Goal: Communication & Community: Answer question/provide support

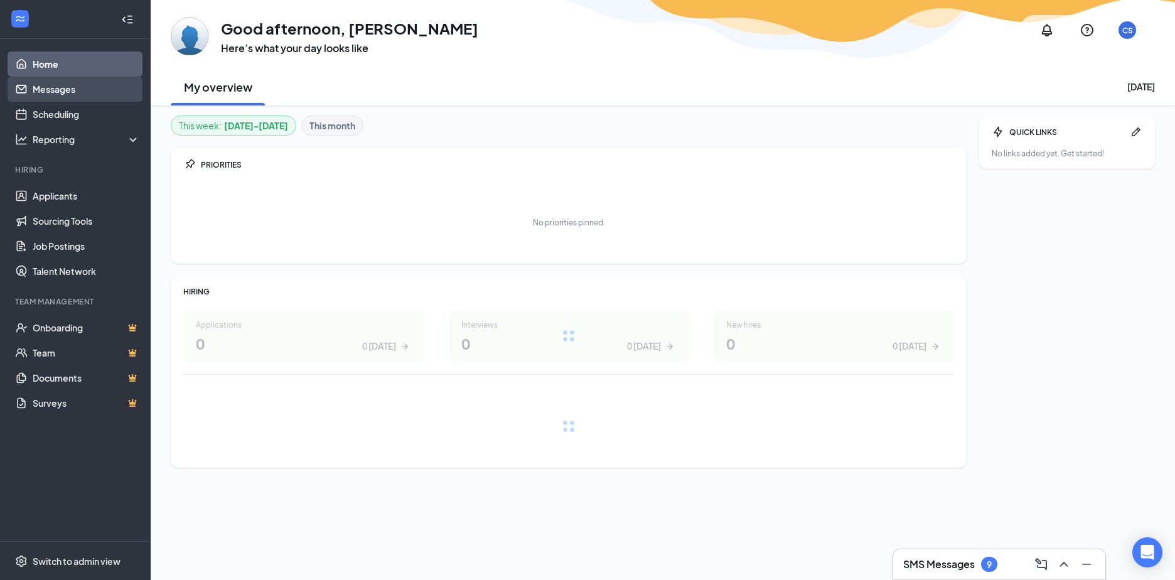
click at [60, 90] on link "Messages" at bounding box center [86, 89] width 107 height 25
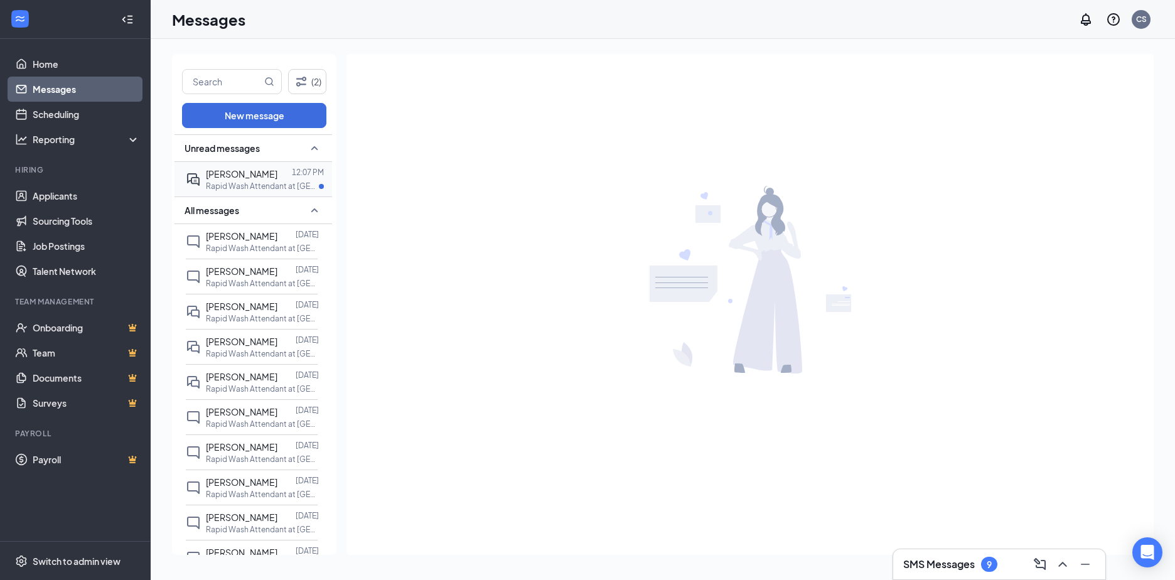
click at [245, 186] on p "Rapid Wash Attendant at [GEOGRAPHIC_DATA] ([GEOGRAPHIC_DATA])" at bounding box center [262, 186] width 113 height 11
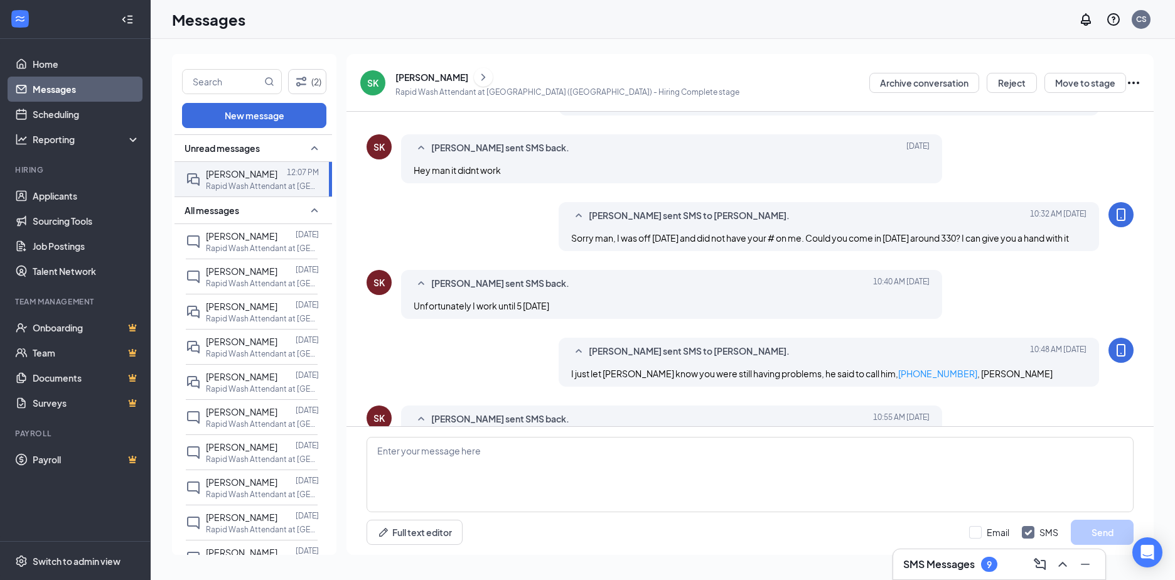
scroll to position [431, 0]
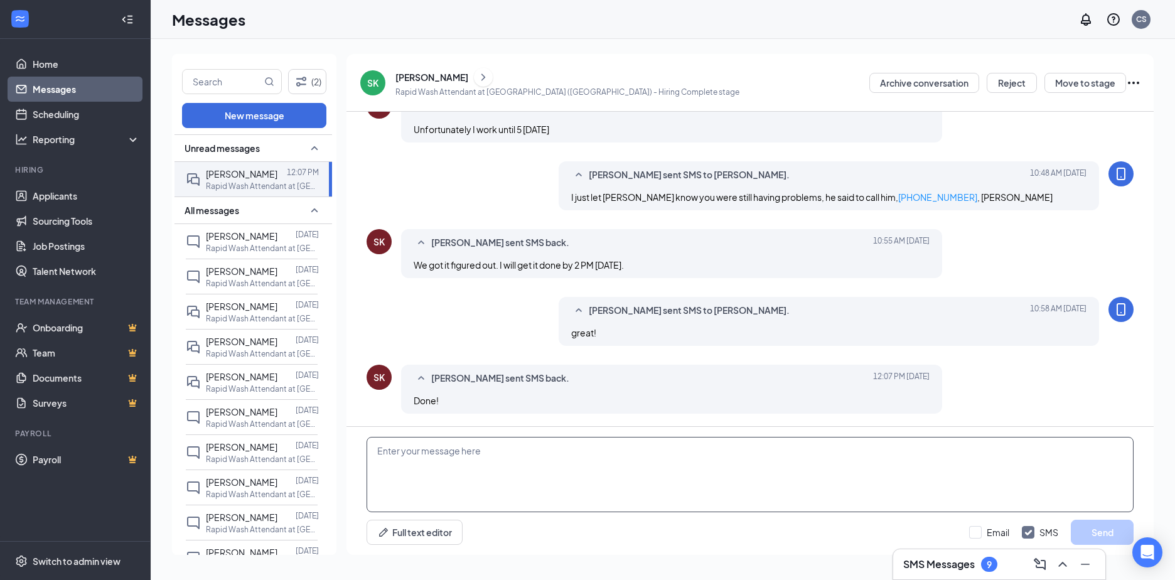
click at [480, 457] on textarea at bounding box center [750, 474] width 767 height 75
type textarea "Sweet, I just sent it over to the office. When would you be able to come in? th…"
click at [1106, 527] on button "Send" at bounding box center [1102, 532] width 63 height 25
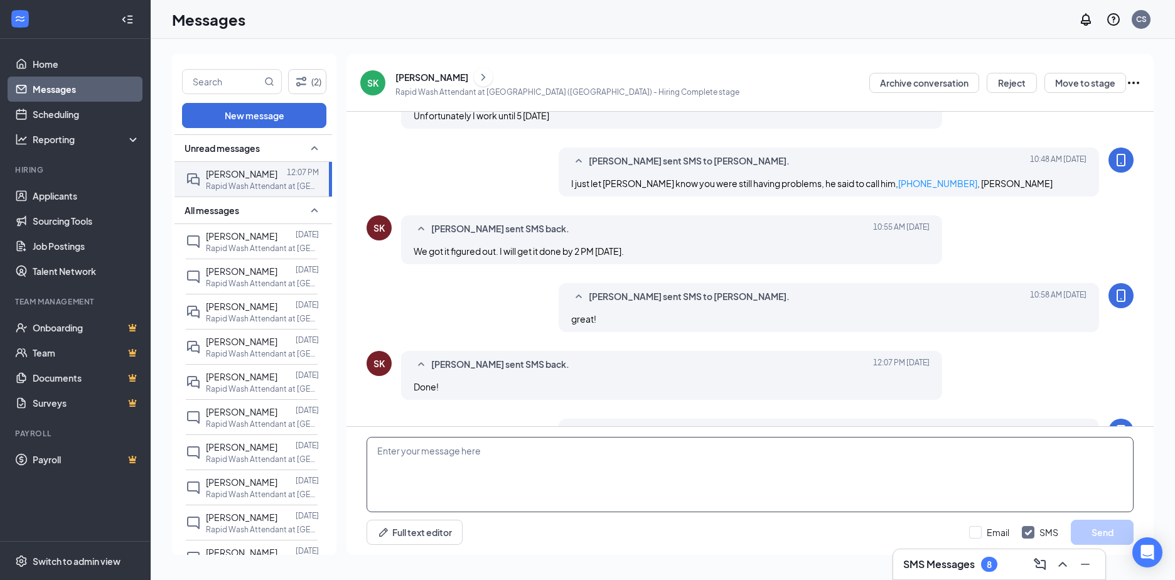
scroll to position [513, 0]
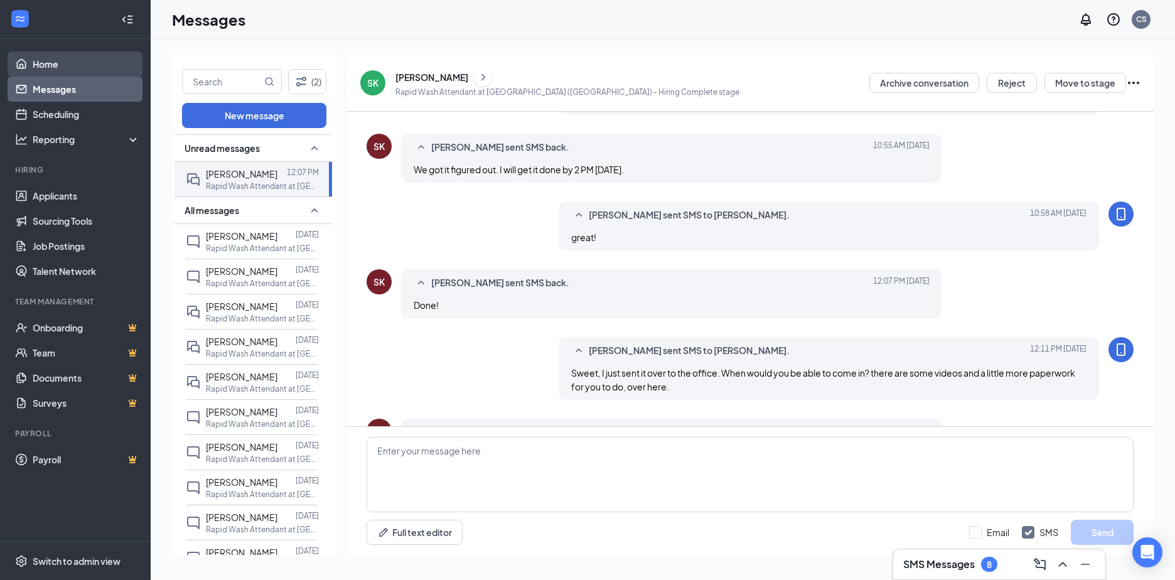
click at [33, 60] on link "Home" at bounding box center [86, 63] width 107 height 25
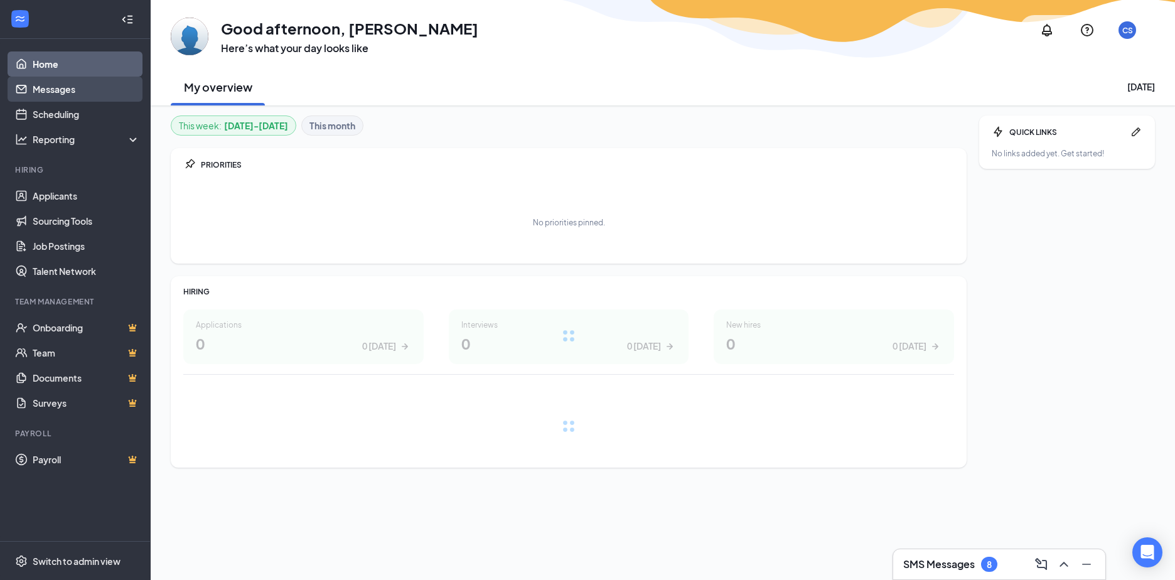
click at [57, 87] on link "Messages" at bounding box center [86, 89] width 107 height 25
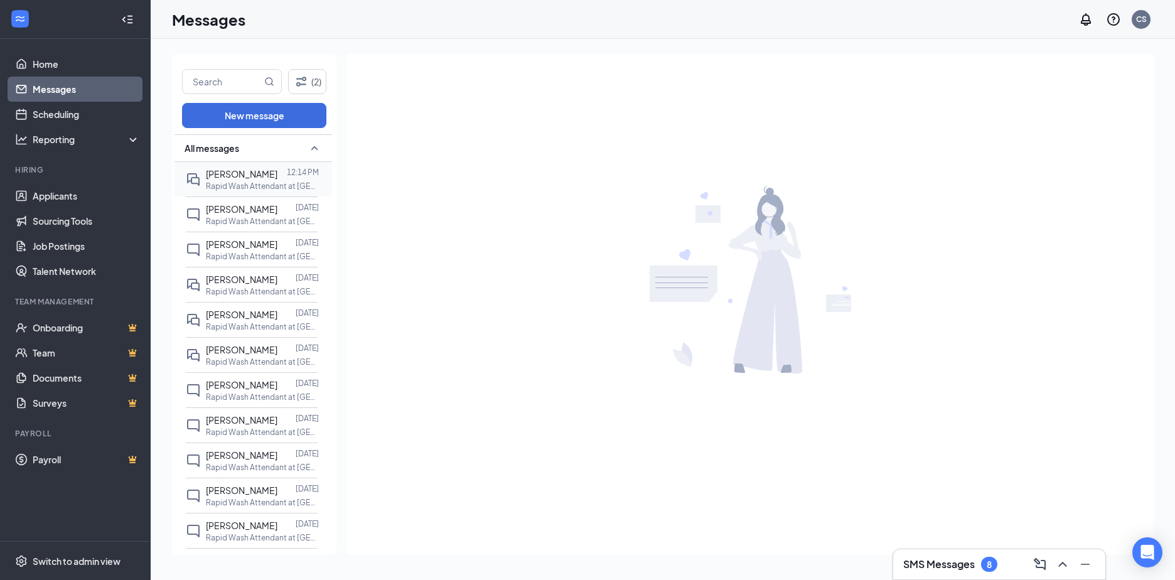
click at [248, 171] on span "[PERSON_NAME]" at bounding box center [242, 173] width 72 height 11
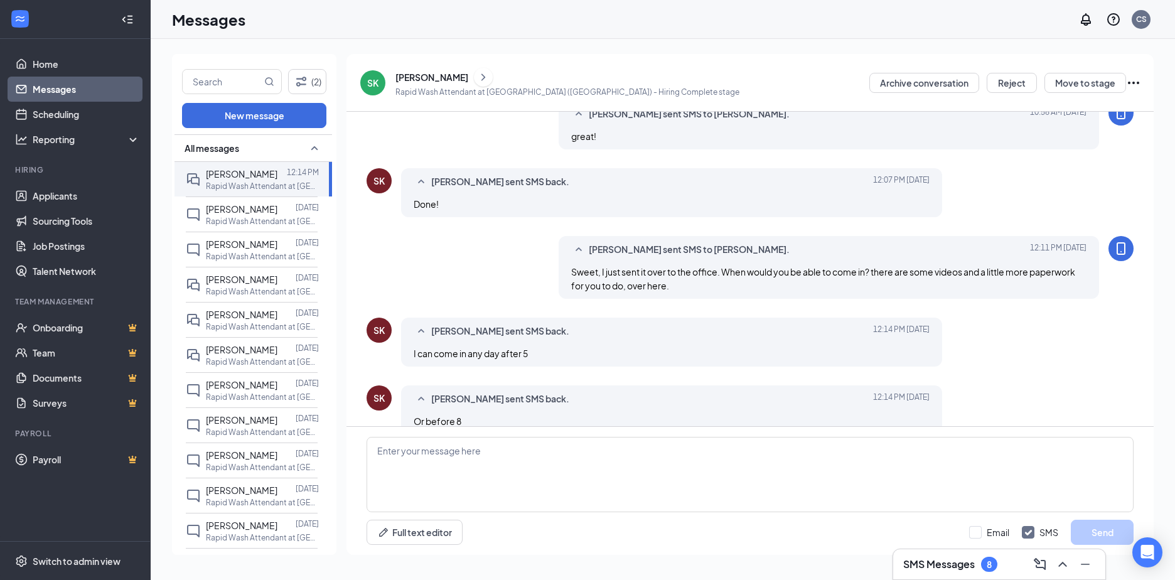
scroll to position [431, 0]
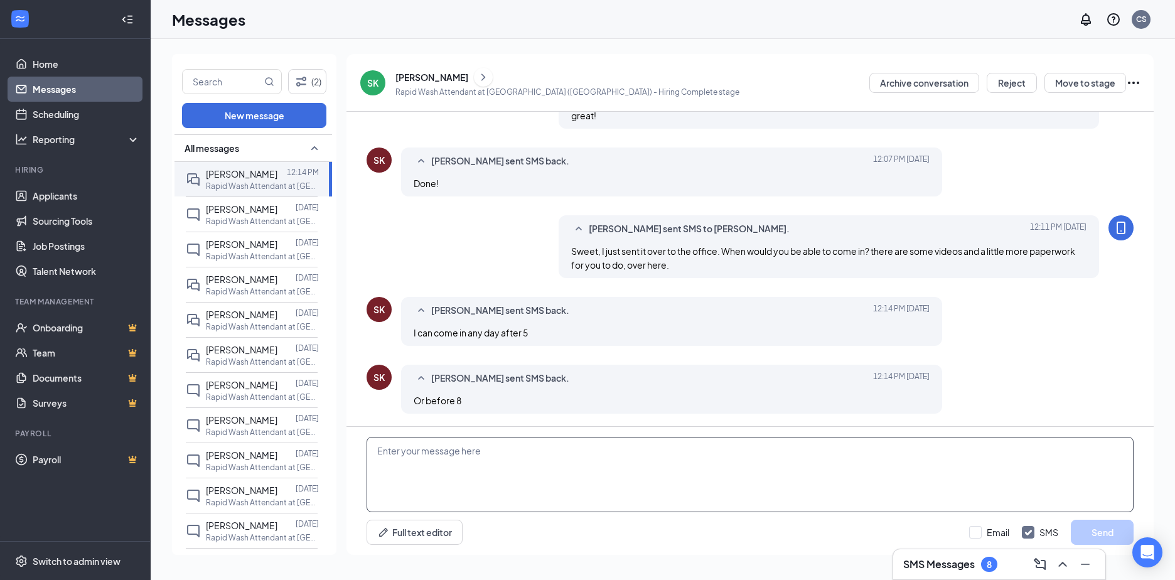
click at [482, 464] on textarea at bounding box center [750, 474] width 767 height 75
click at [451, 451] on textarea "Could you come in [DATE]" at bounding box center [750, 474] width 767 height 75
click at [487, 454] on textarea "Could you come in [DATE]" at bounding box center [750, 474] width 767 height 75
click at [740, 450] on textarea "Could you come in [DATE], @ 730? I am usually in the office by 7-7:30 and gone …" at bounding box center [750, 474] width 767 height 75
click at [768, 450] on textarea "Could you come in [DATE], @ 730? I am usually in the office by 7-7:30 and gone …" at bounding box center [750, 474] width 767 height 75
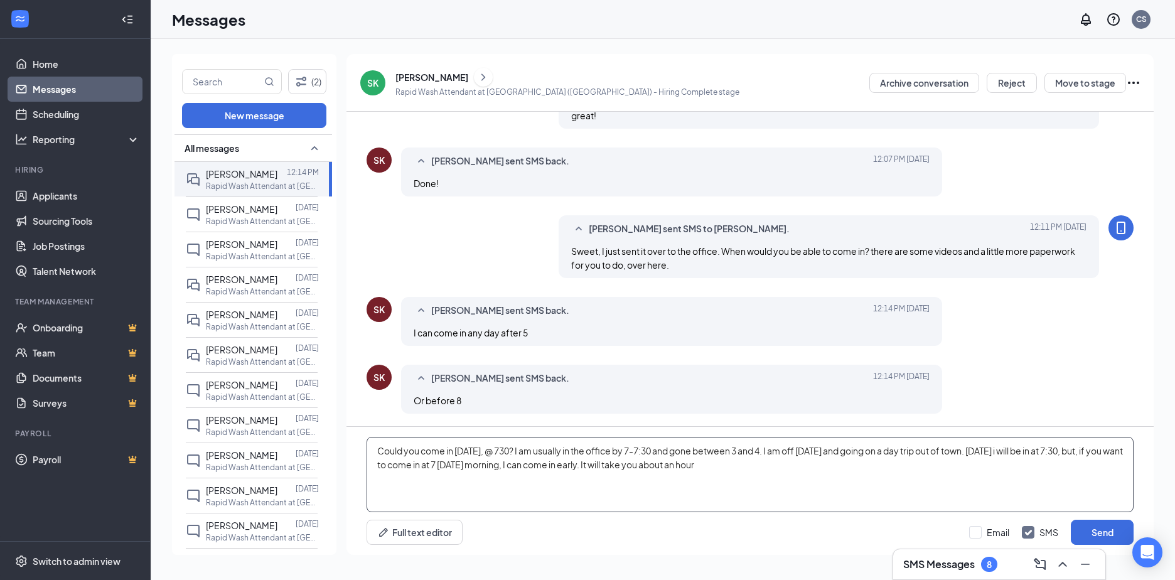
click at [742, 465] on textarea "Could you come in [DATE], @ 730? I am usually in the office by 7-7:30 and gone …" at bounding box center [750, 474] width 767 height 75
type textarea "Could you come in [DATE], @ 730? I am usually in the office by 7-7:30 and gone …"
click at [1087, 524] on button "Send" at bounding box center [1102, 532] width 63 height 25
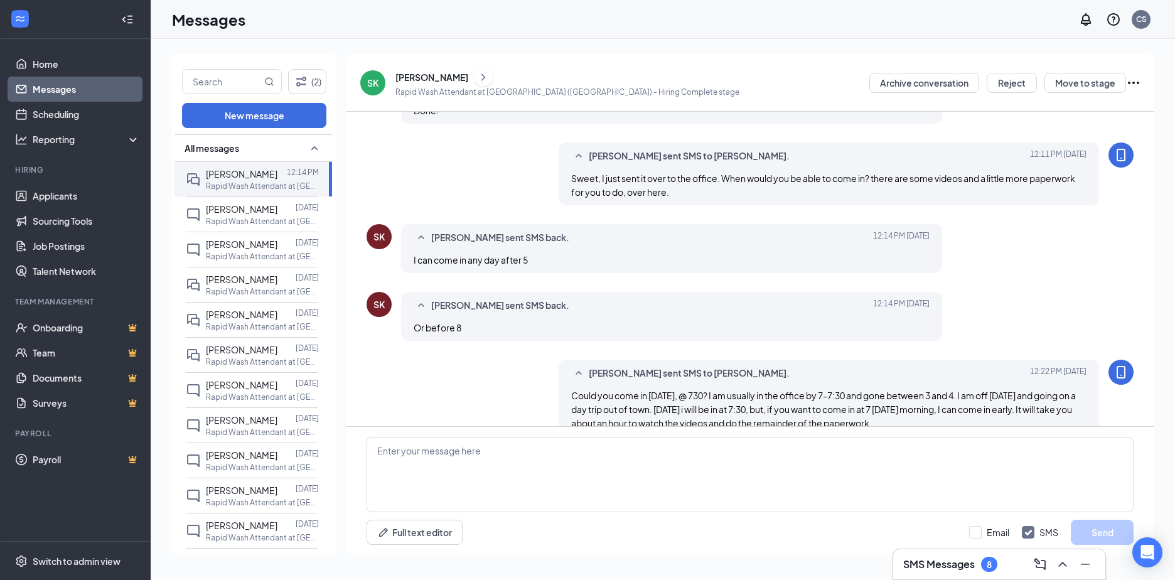
scroll to position [527, 0]
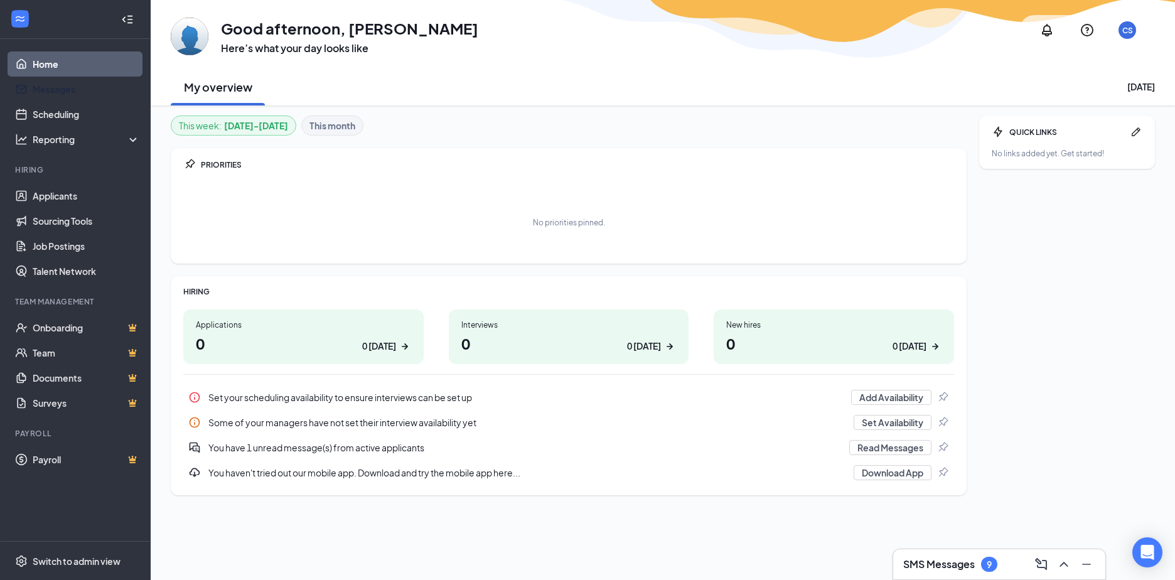
drag, startPoint x: 64, startPoint y: 85, endPoint x: 256, endPoint y: 131, distance: 197.5
click at [64, 85] on link "Messages" at bounding box center [86, 89] width 107 height 25
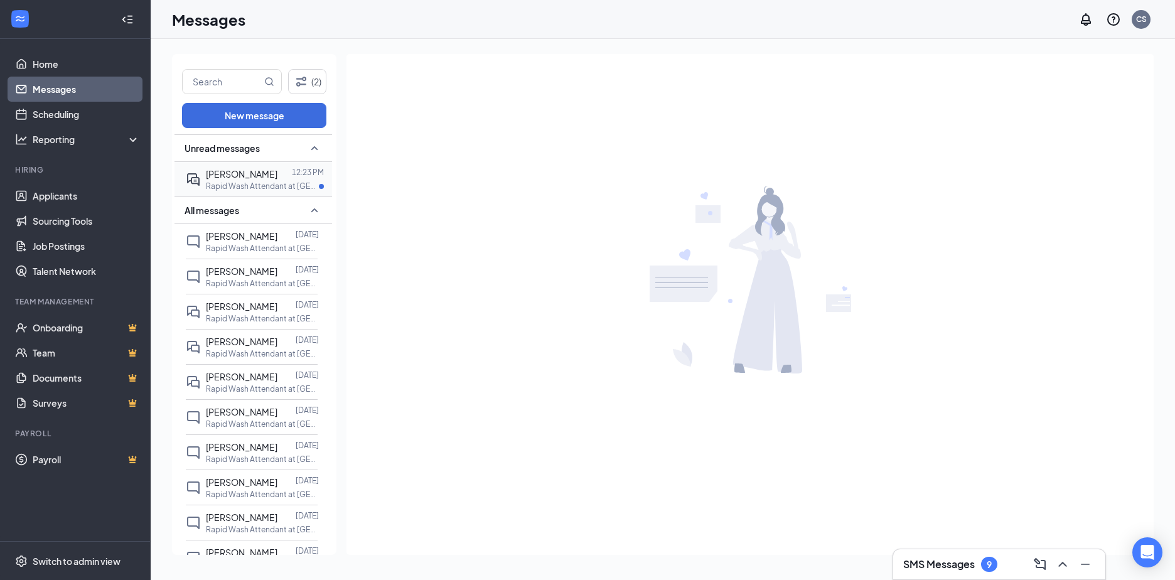
click at [266, 180] on div "[PERSON_NAME]" at bounding box center [242, 174] width 72 height 14
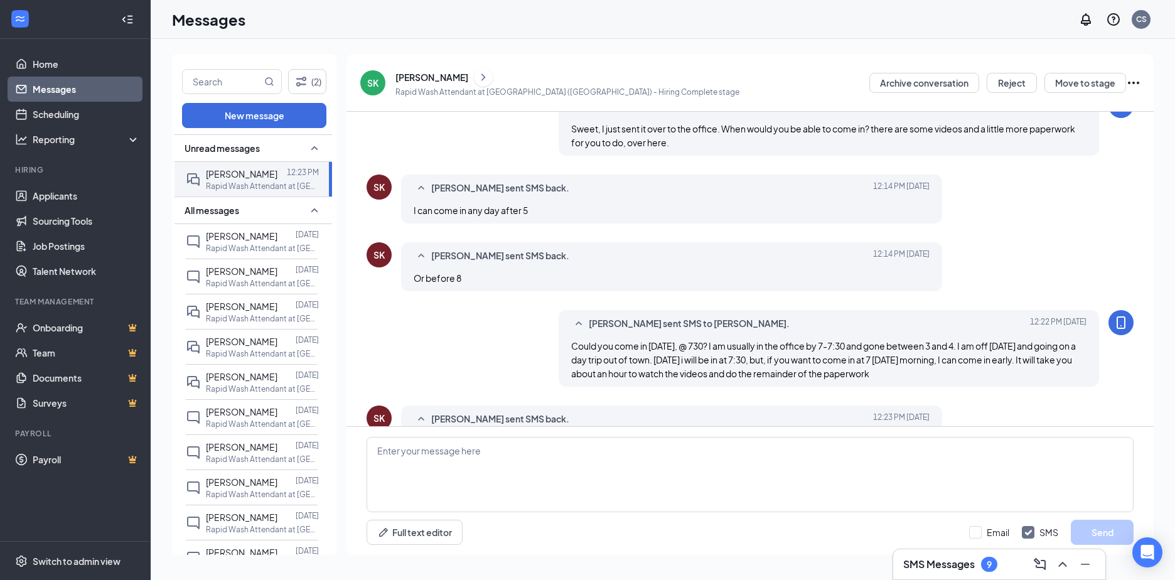
scroll to position [445, 0]
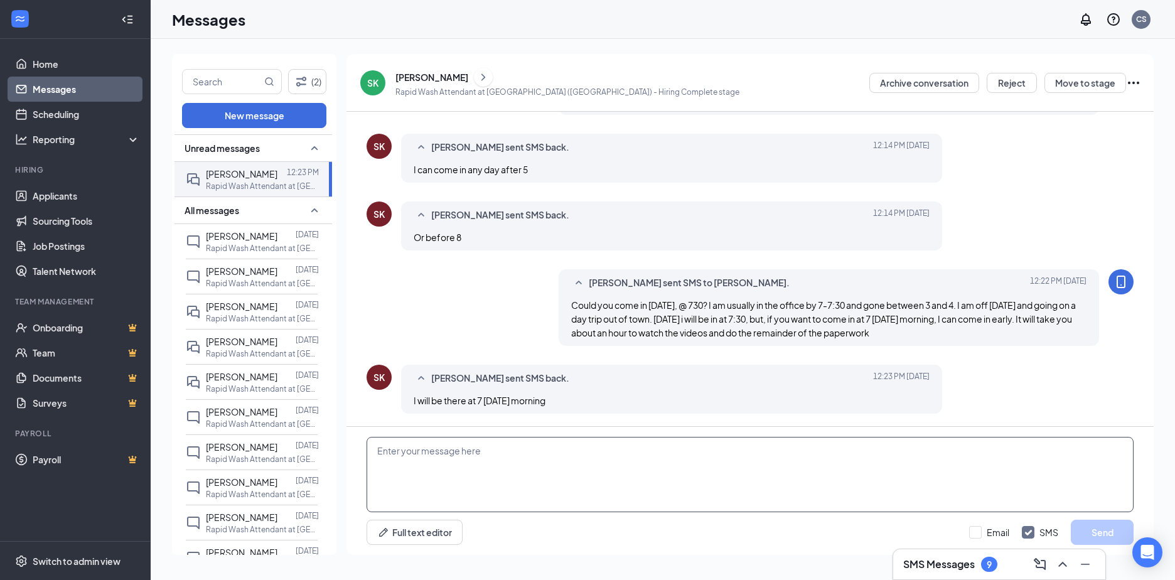
click at [499, 459] on textarea at bounding box center [750, 474] width 767 height 75
type textarea "see you then"
click at [1108, 539] on button "Send" at bounding box center [1102, 532] width 63 height 25
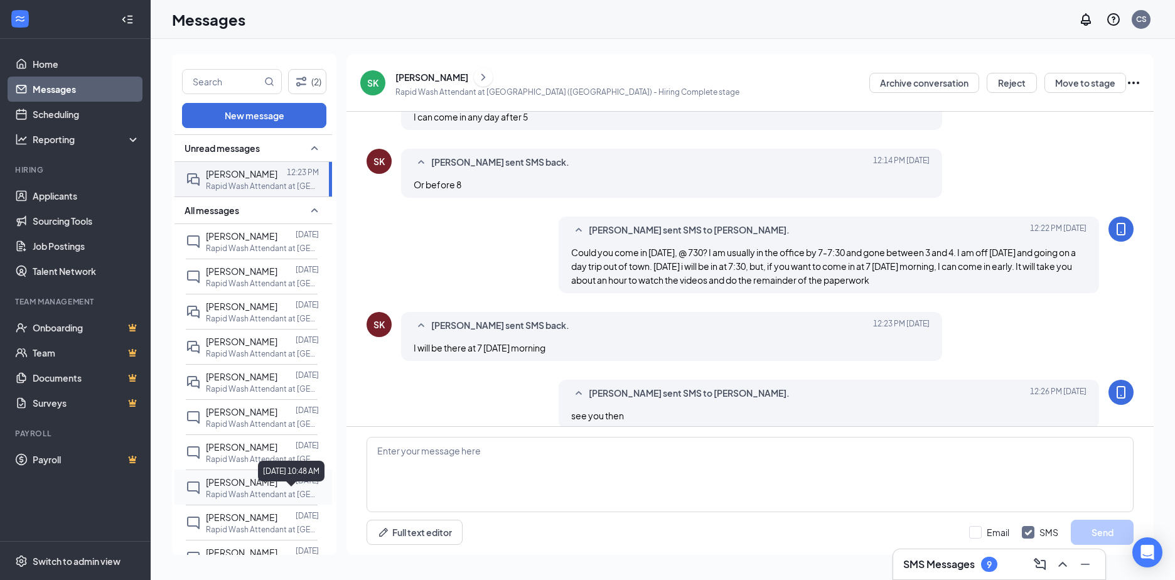
scroll to position [513, 0]
